Goal: Find specific page/section: Locate a particular part of the current website

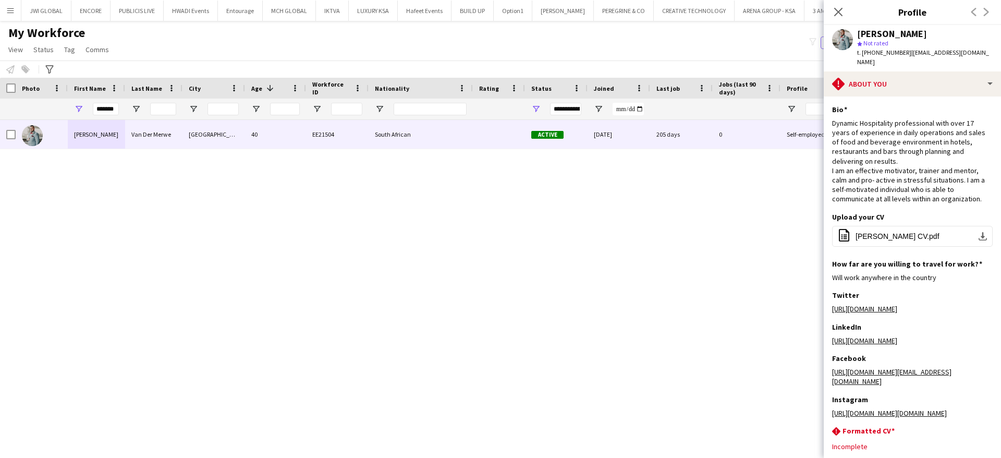
scroll to position [0, 250]
click at [100, 109] on input "*******" at bounding box center [106, 109] width 26 height 13
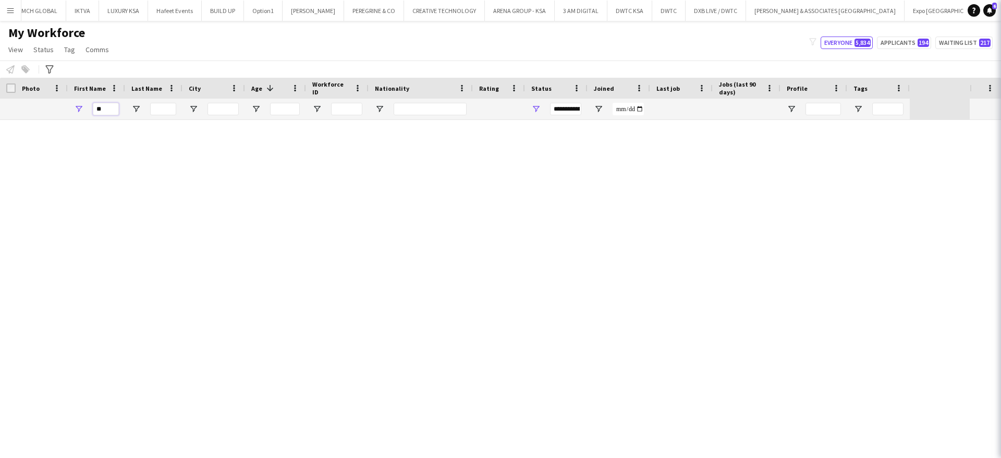
type input "*"
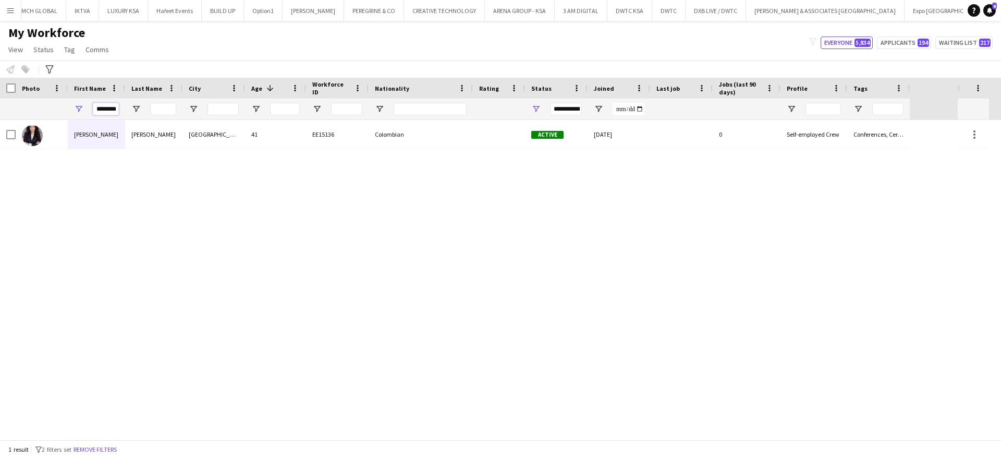
scroll to position [0, 1]
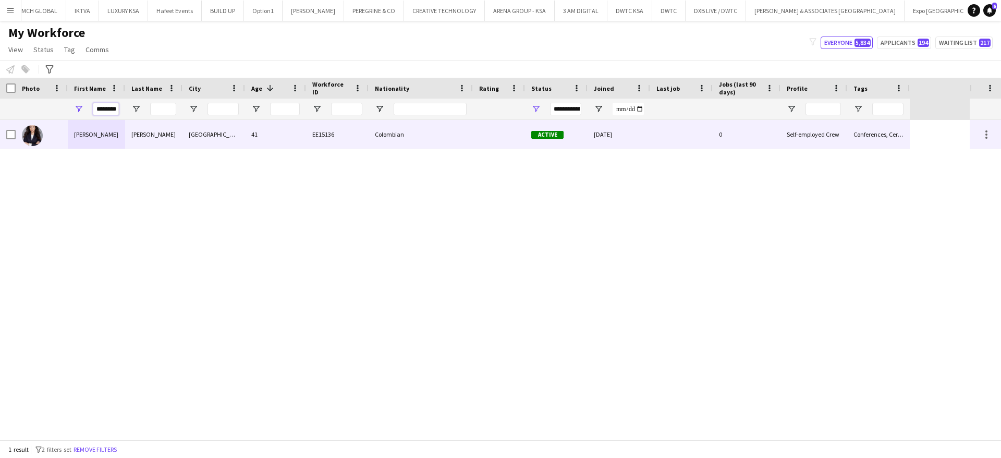
type input "********"
click at [101, 132] on div "[PERSON_NAME]" at bounding box center [96, 134] width 57 height 29
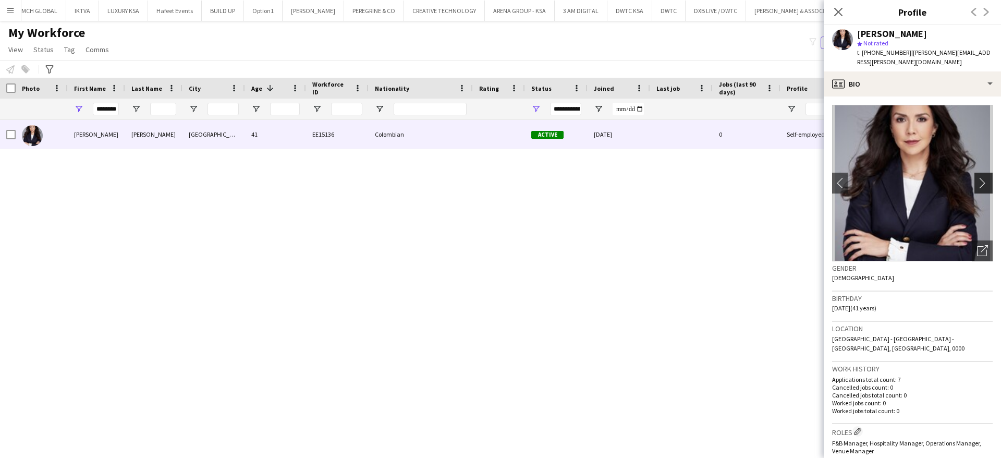
click at [977, 177] on app-icon "chevron-right" at bounding box center [985, 182] width 16 height 11
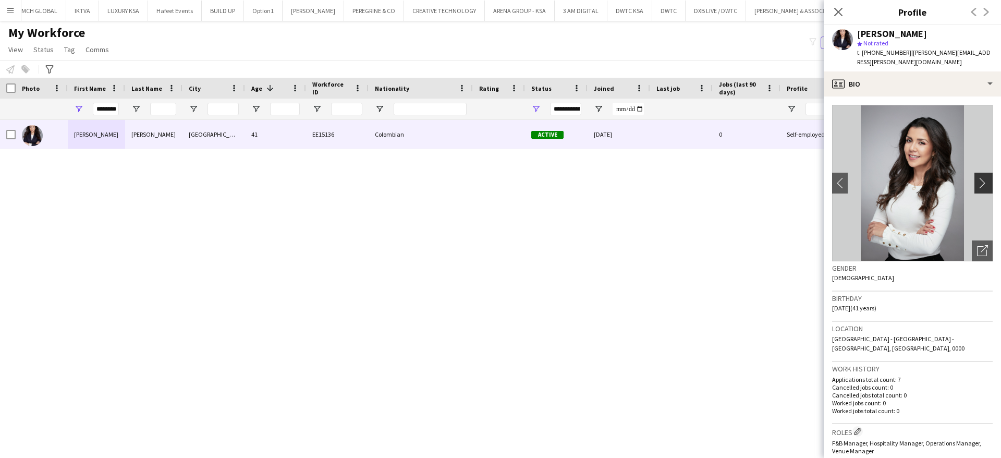
click at [977, 177] on app-icon "chevron-right" at bounding box center [985, 182] width 16 height 11
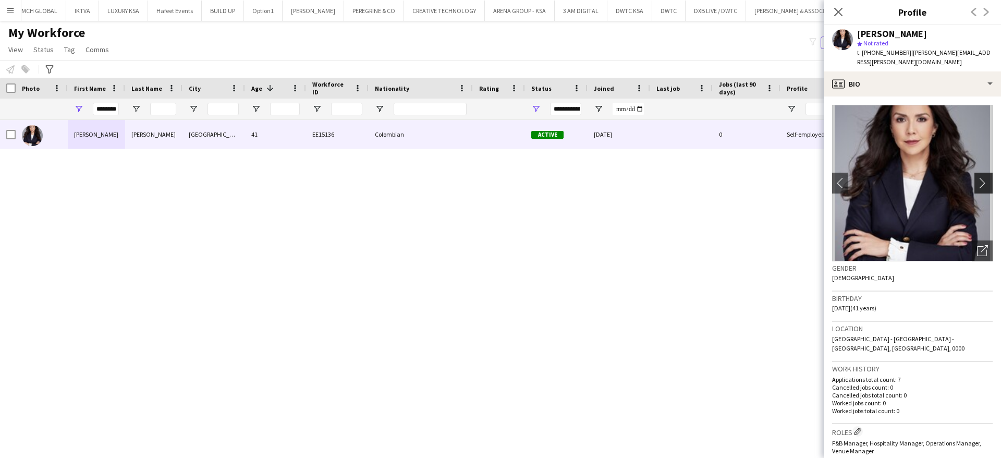
click at [977, 177] on app-icon "chevron-right" at bounding box center [985, 182] width 16 height 11
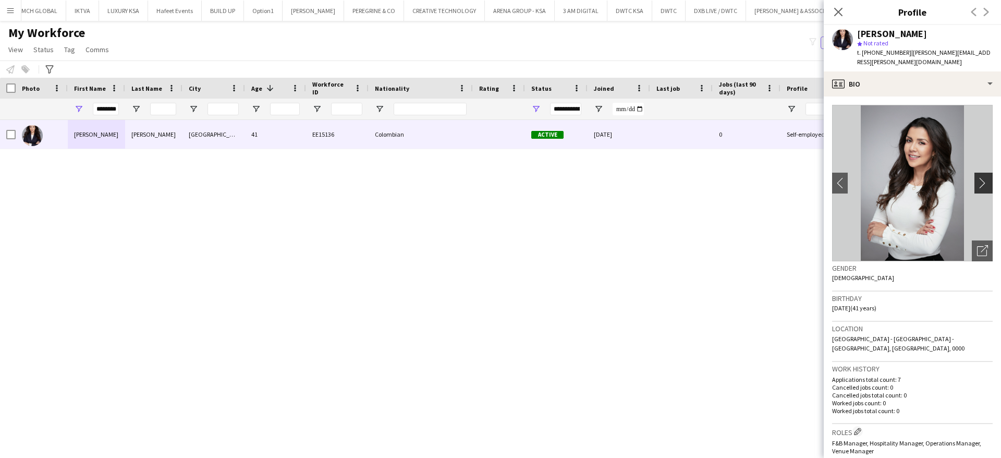
click at [977, 177] on app-icon "chevron-right" at bounding box center [985, 182] width 16 height 11
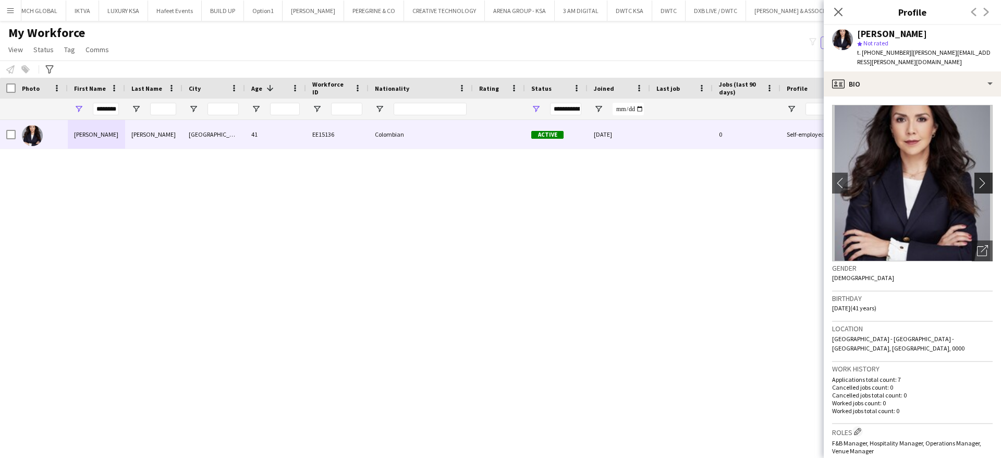
click at [977, 177] on app-icon "chevron-right" at bounding box center [985, 182] width 16 height 11
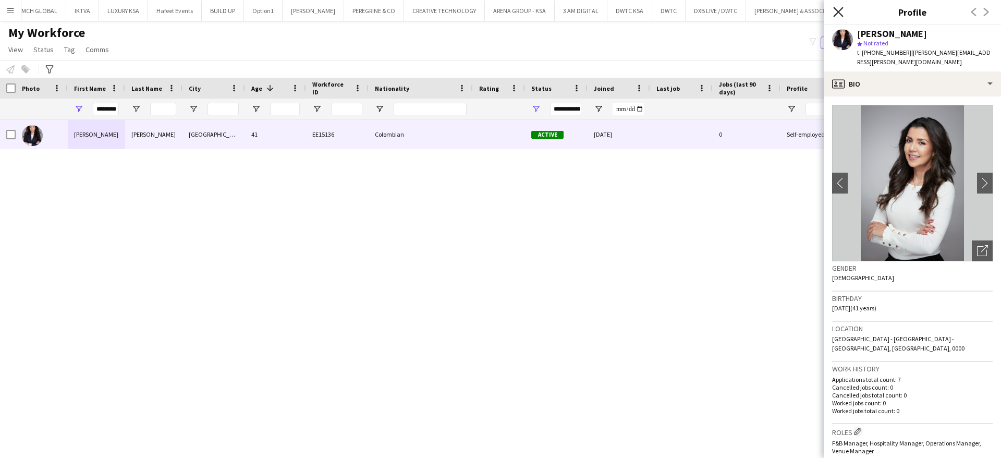
click at [839, 11] on icon at bounding box center [838, 12] width 10 height 10
